Goal: Navigation & Orientation: Find specific page/section

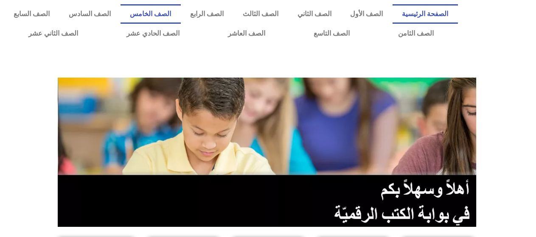
click at [173, 6] on link "الصف الخامس" at bounding box center [151, 14] width 60 height 20
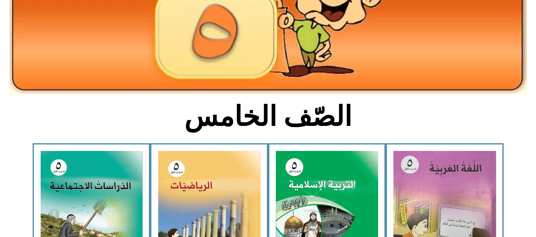
scroll to position [170, 0]
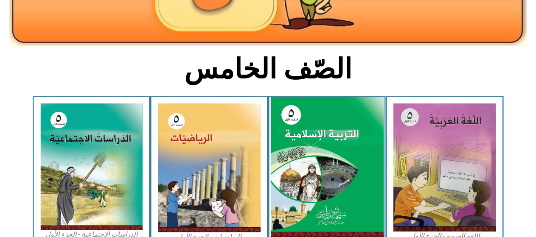
click at [288, 115] on img at bounding box center [327, 167] width 113 height 141
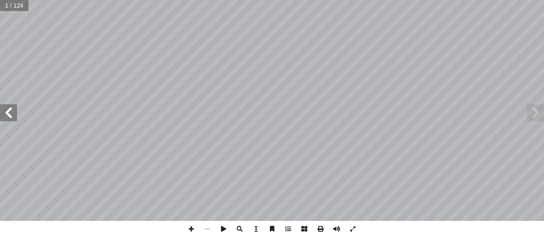
click at [0, 116] on span at bounding box center [8, 112] width 17 height 17
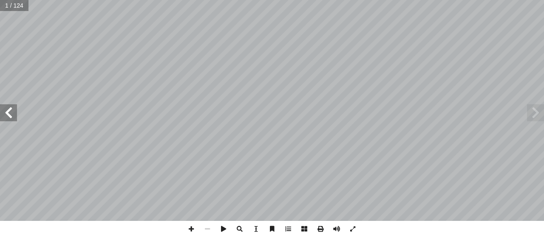
click at [0, 116] on span at bounding box center [8, 112] width 17 height 17
click at [1, 116] on span at bounding box center [8, 112] width 17 height 17
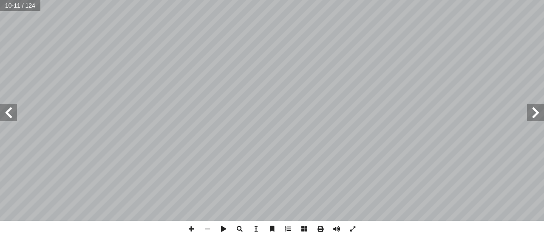
click at [3, 113] on span at bounding box center [8, 112] width 17 height 17
click at [2, 116] on span at bounding box center [8, 112] width 17 height 17
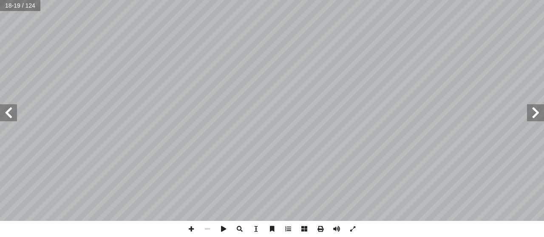
click at [2, 116] on span at bounding box center [8, 112] width 17 height 17
click at [12, 108] on span at bounding box center [8, 112] width 17 height 17
click at [6, 107] on span at bounding box center [8, 112] width 17 height 17
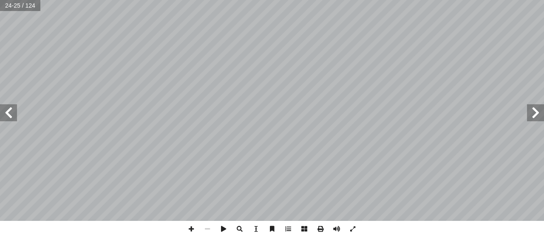
click at [6, 105] on span at bounding box center [8, 112] width 17 height 17
click at [5, 107] on span at bounding box center [8, 112] width 17 height 17
click at [195, 226] on span at bounding box center [191, 229] width 16 height 16
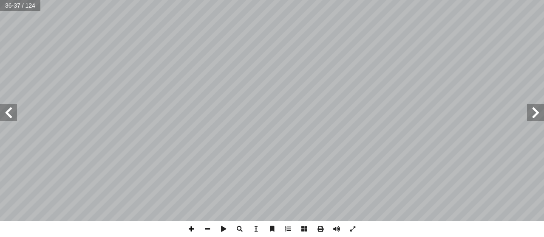
click at [195, 226] on span at bounding box center [191, 229] width 16 height 16
click at [7, 109] on span at bounding box center [8, 112] width 17 height 17
click at [208, 228] on span at bounding box center [207, 229] width 16 height 16
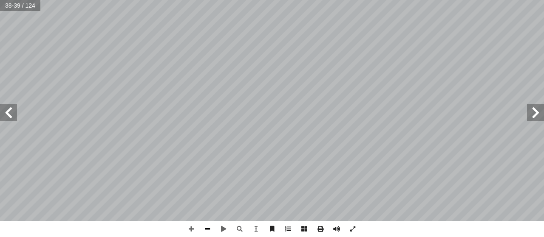
click at [208, 228] on span at bounding box center [207, 229] width 16 height 16
click at [0, 109] on span at bounding box center [8, 112] width 17 height 17
click at [196, 224] on span at bounding box center [191, 229] width 16 height 16
click at [189, 228] on span at bounding box center [191, 229] width 16 height 16
click at [204, 226] on span at bounding box center [207, 229] width 16 height 16
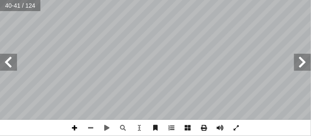
click at [75, 125] on span at bounding box center [75, 127] width 16 height 16
